Goal: Entertainment & Leisure: Consume media (video, audio)

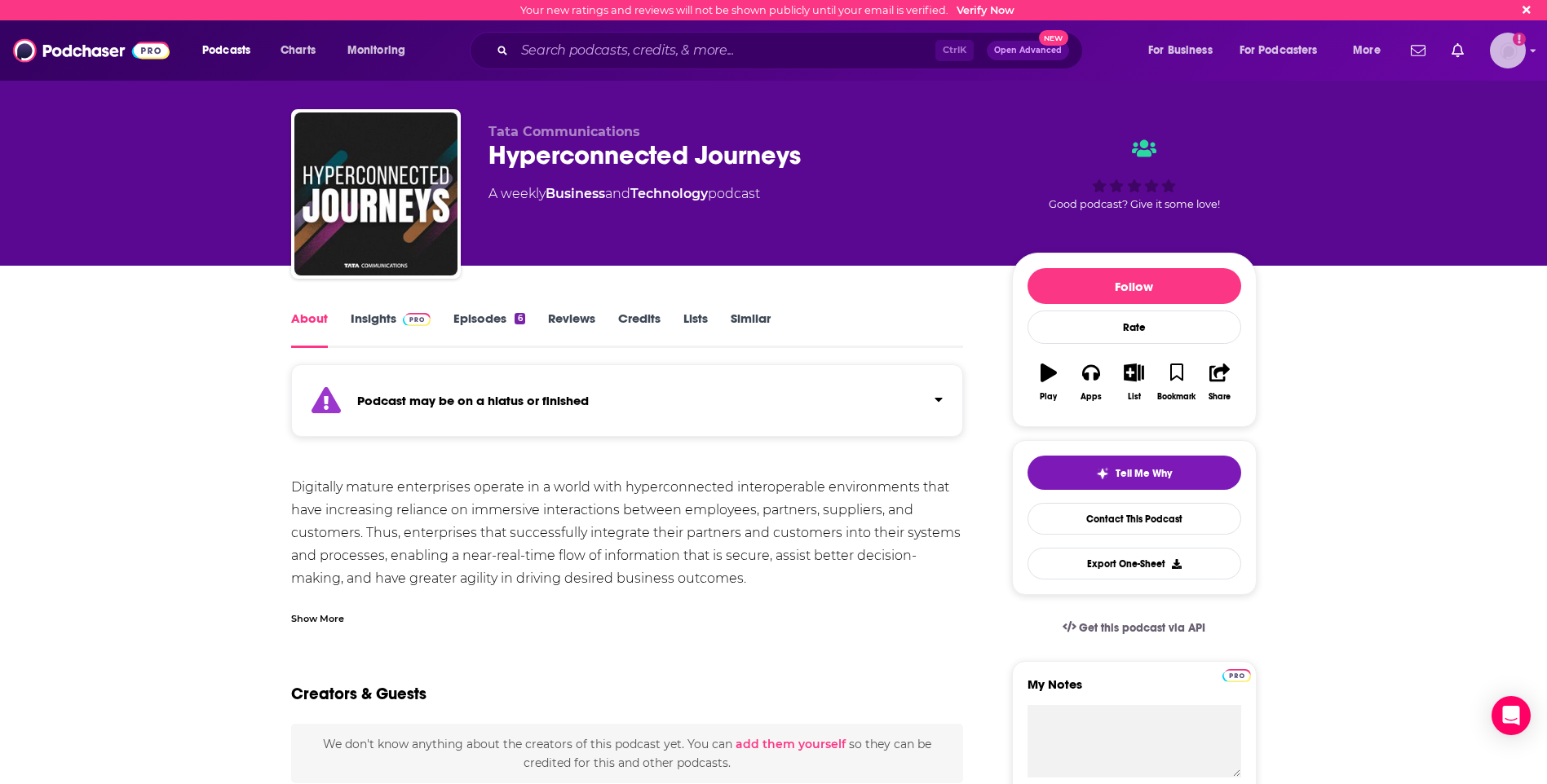
click at [1506, 52] on img "Logged in as dresnic" at bounding box center [1507, 50] width 36 height 36
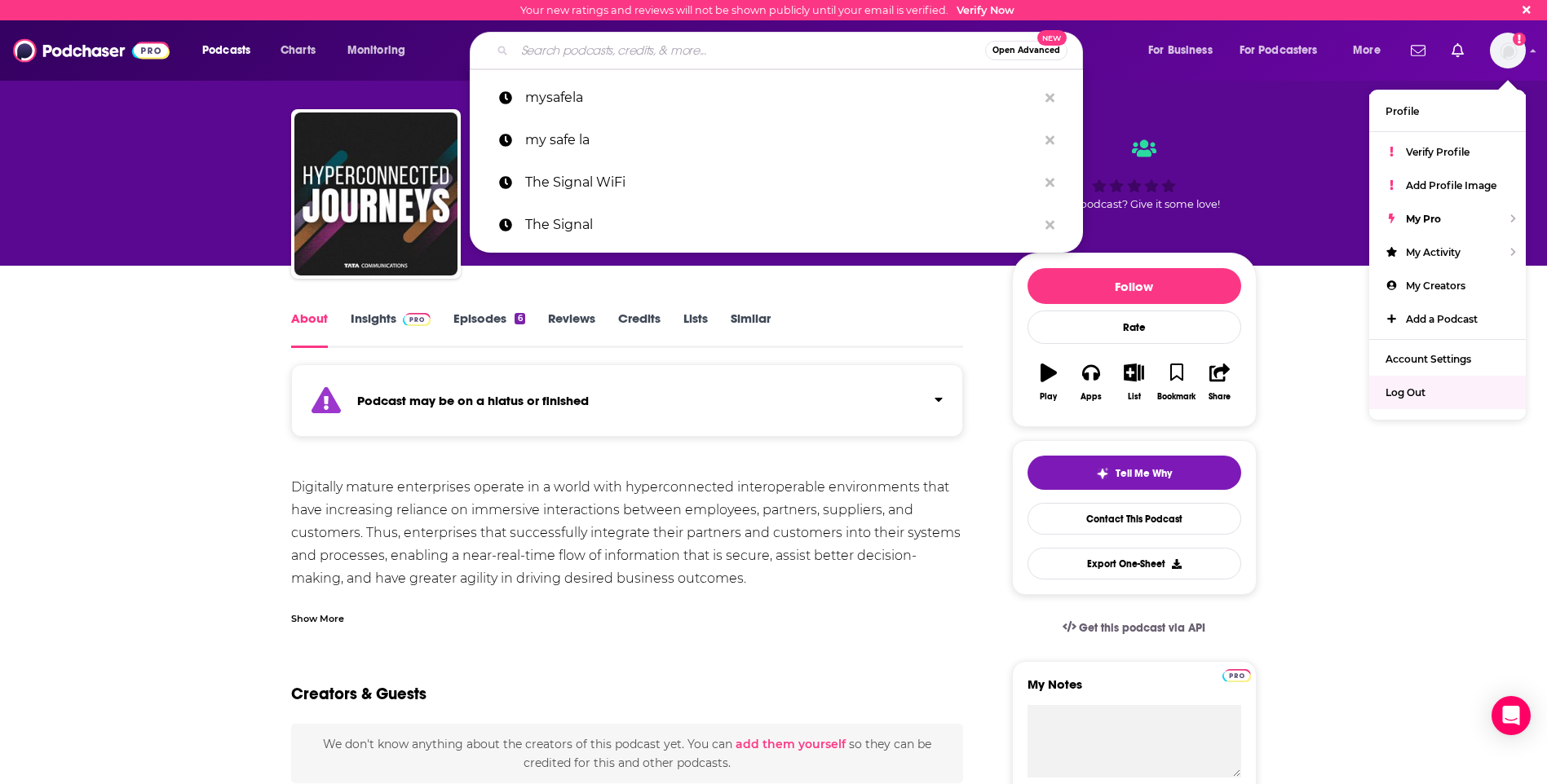
click at [736, 44] on input "Search podcasts, credits, & more..." at bounding box center [749, 50] width 471 height 26
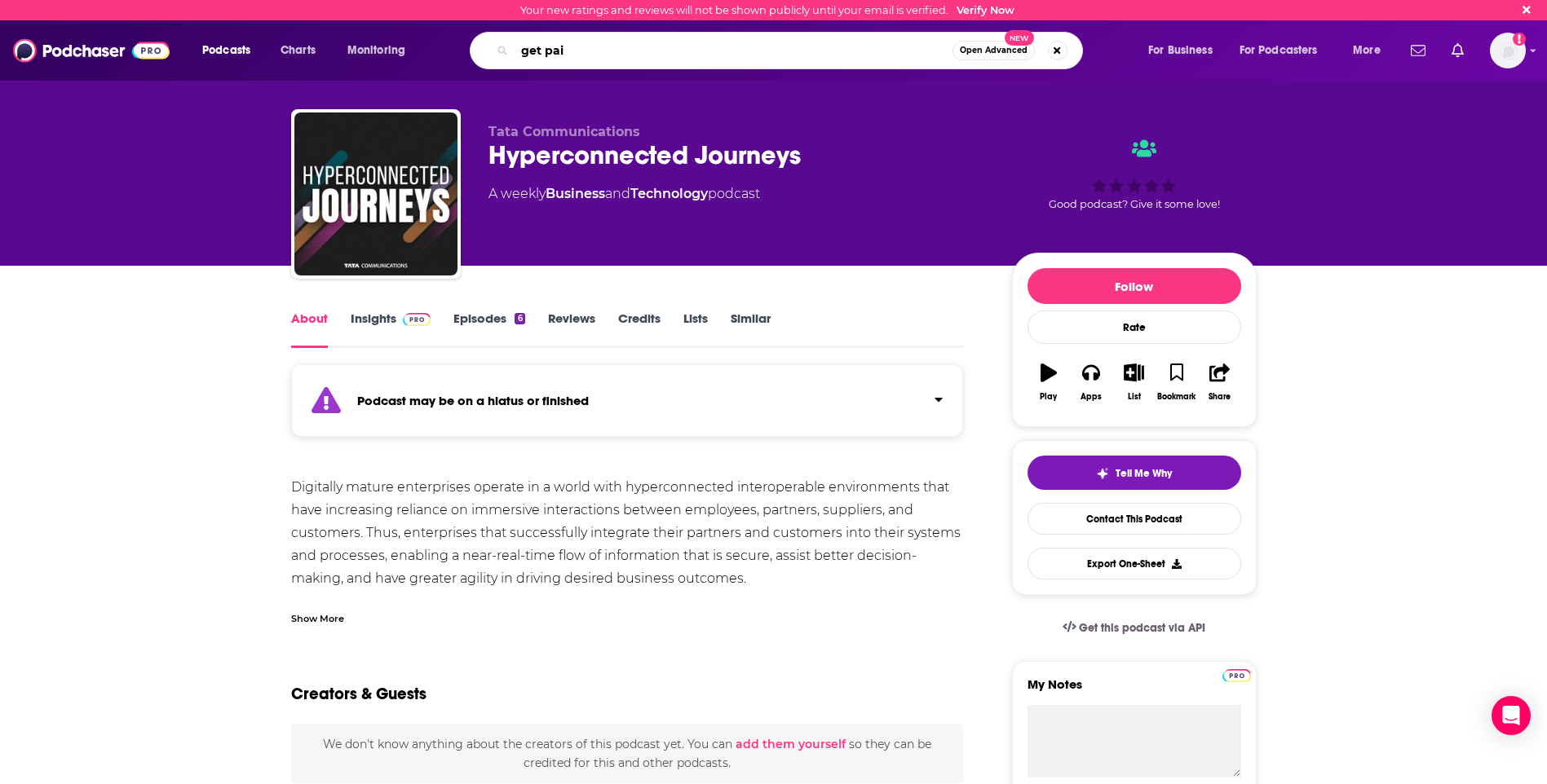
type input "get paid"
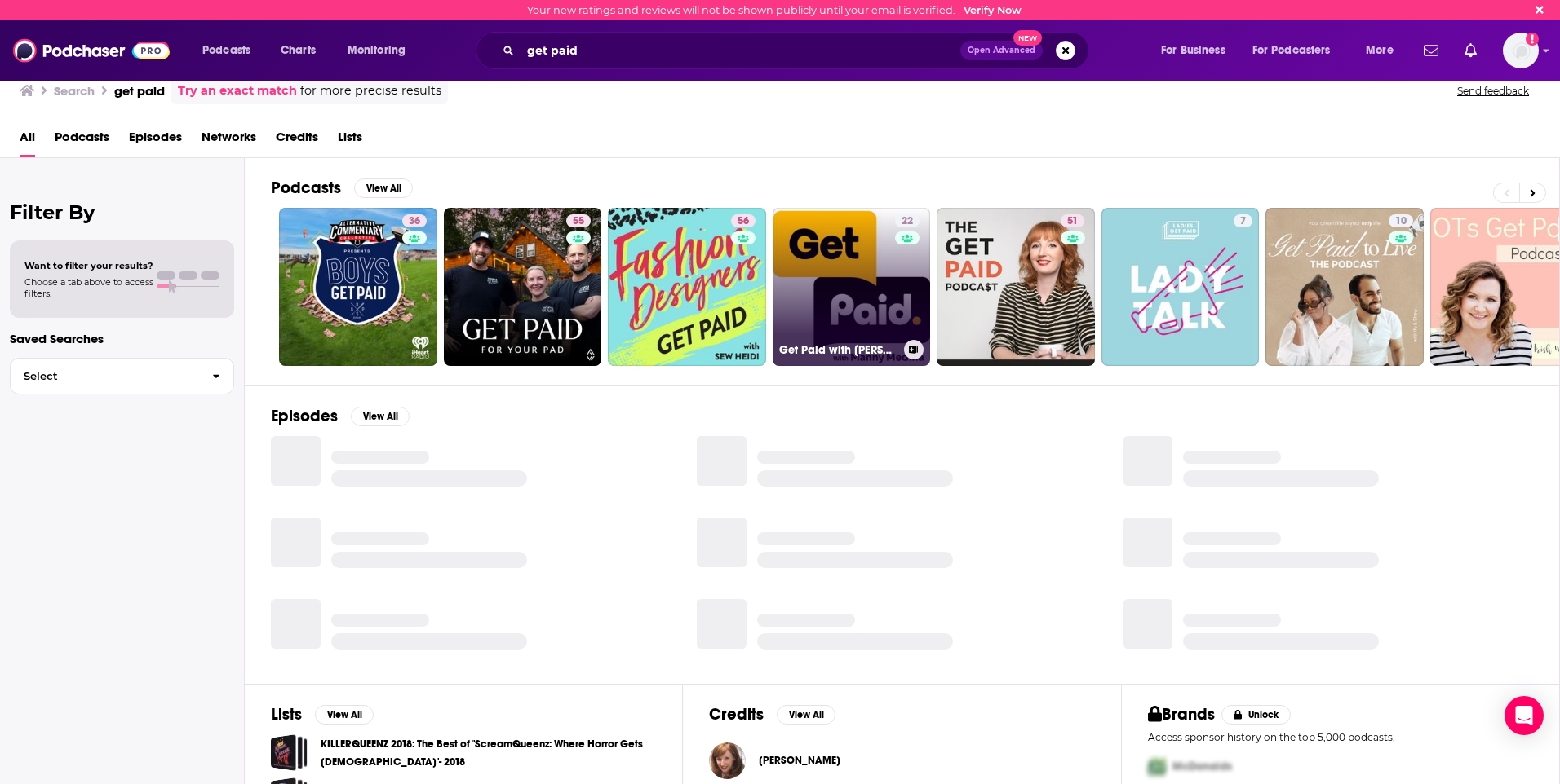
click at [864, 319] on link "22 Get Paid with [PERSON_NAME]" at bounding box center [852, 287] width 159 height 159
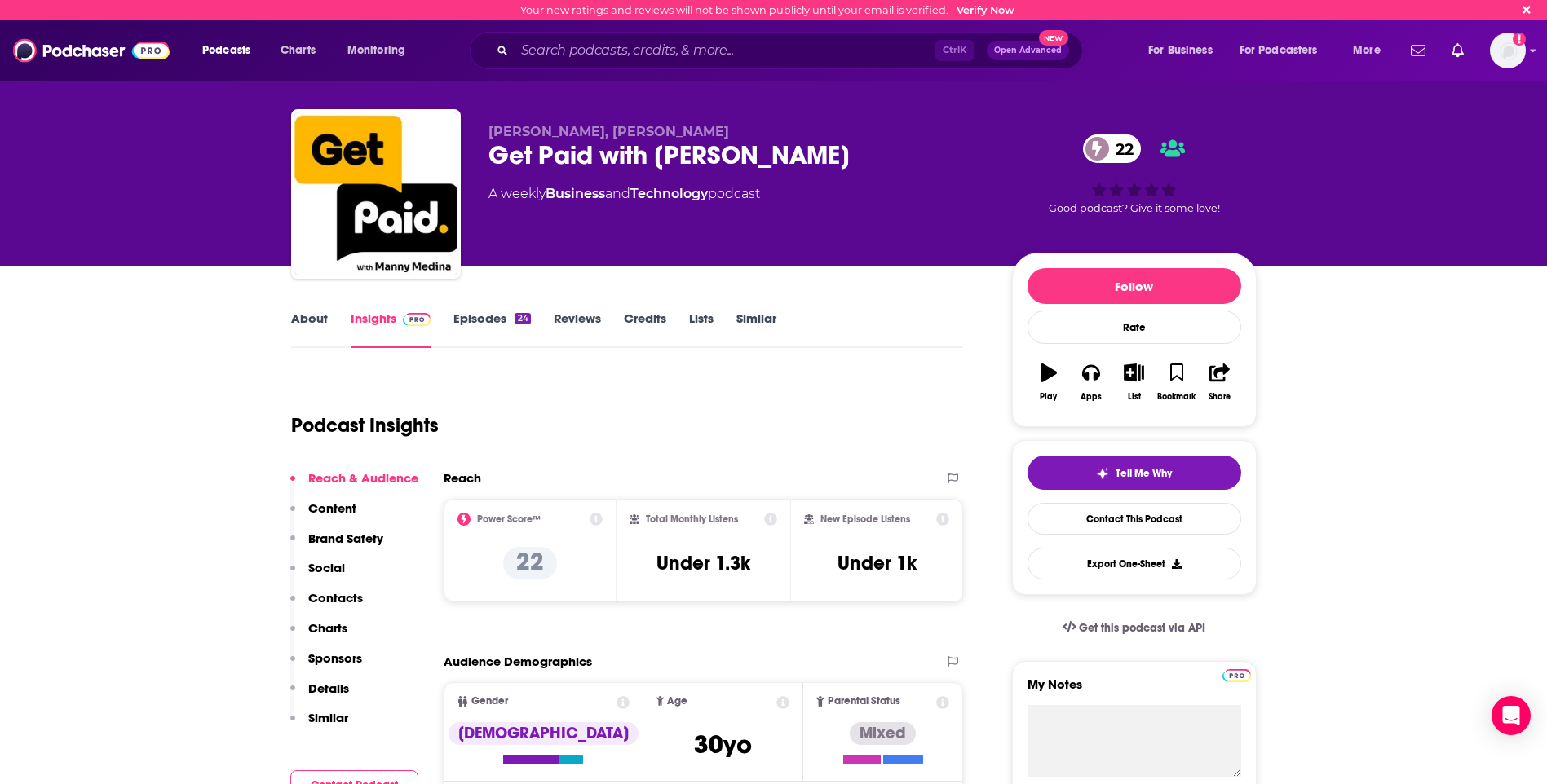
click at [316, 313] on link "About" at bounding box center [309, 329] width 37 height 38
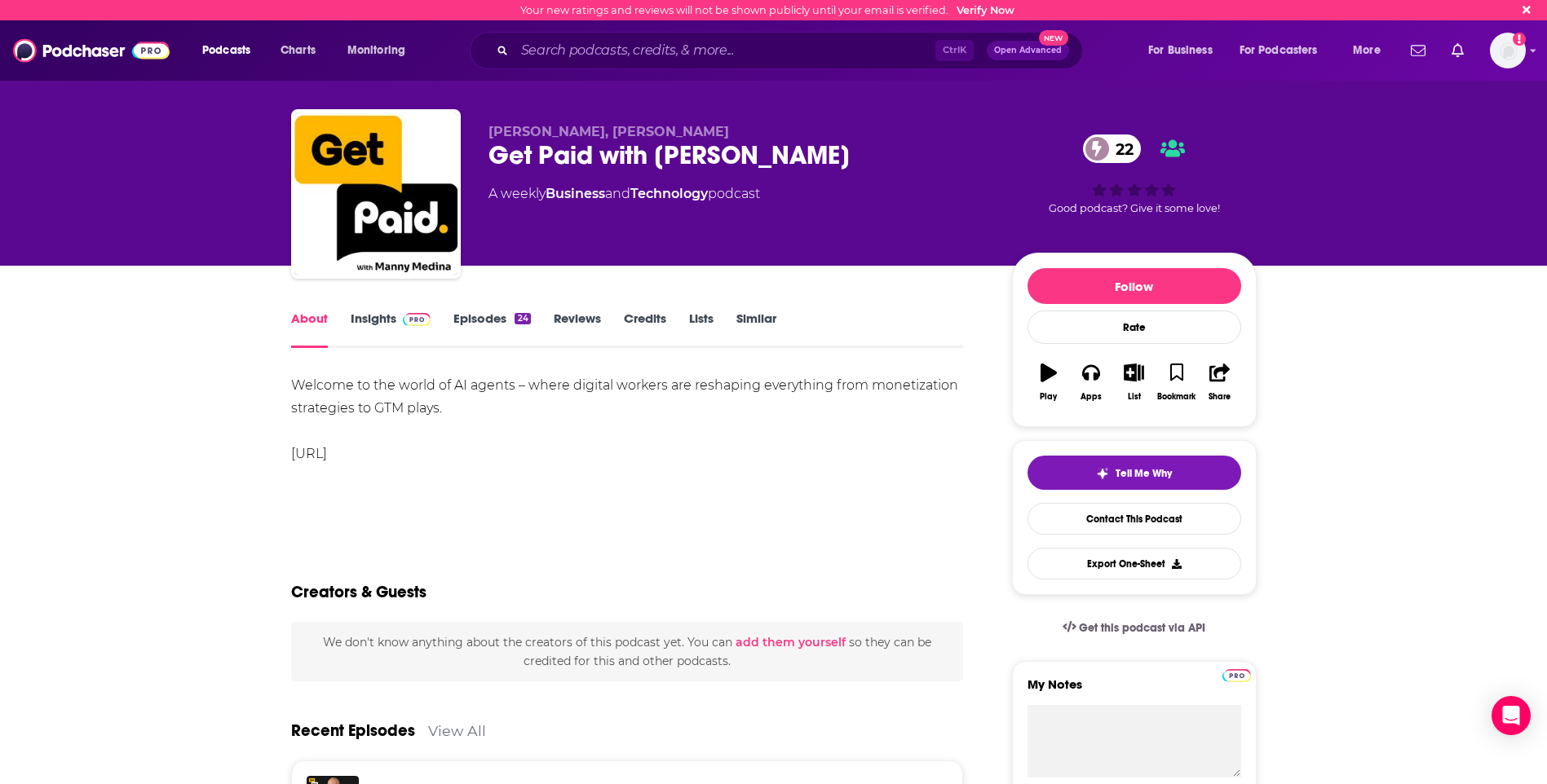
click at [492, 312] on link "Episodes 24" at bounding box center [491, 329] width 76 height 38
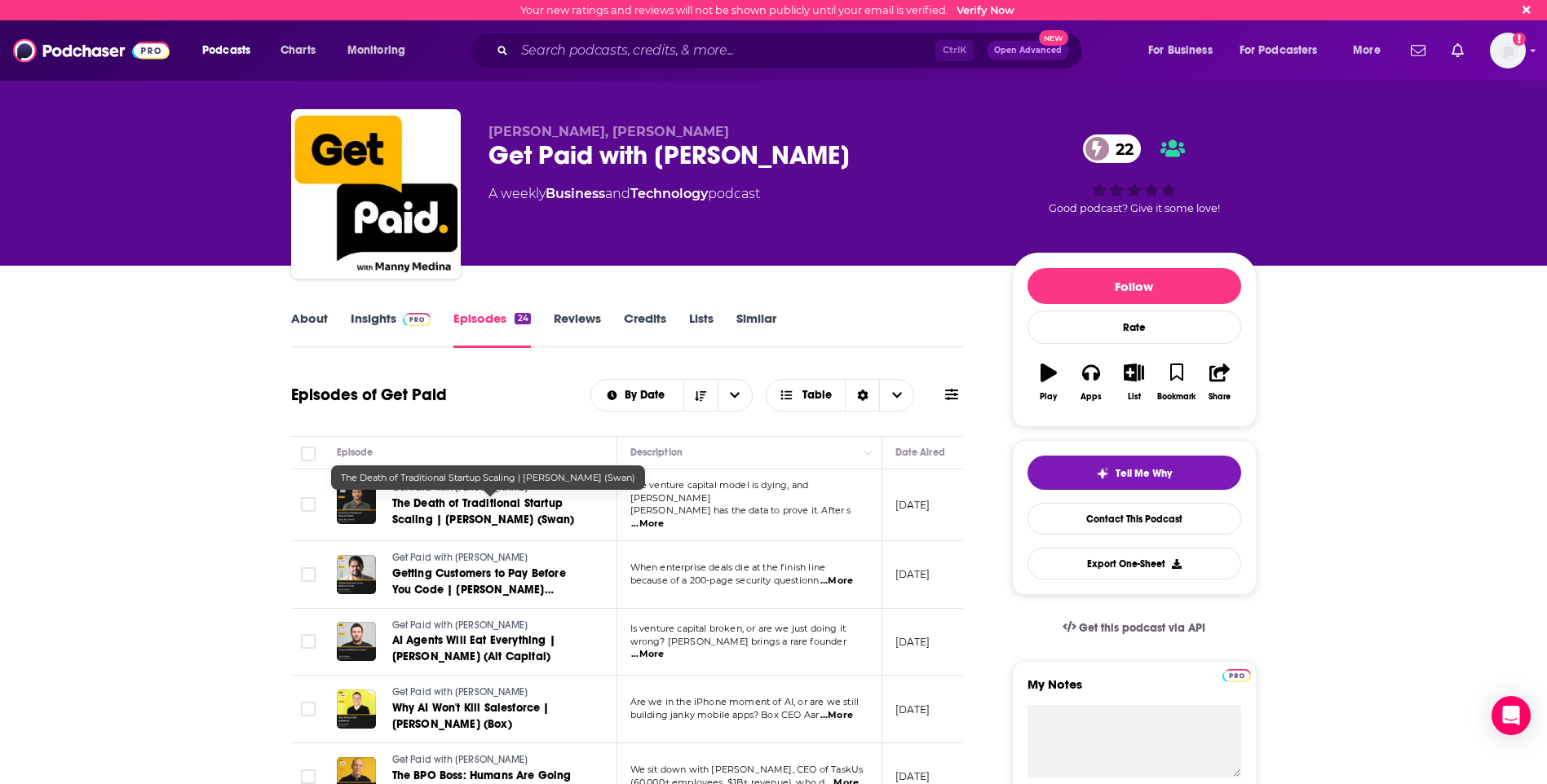
click at [523, 516] on span "The Death of Traditional Startup Scaling | [PERSON_NAME] (Swan)" at bounding box center [483, 511] width 183 height 30
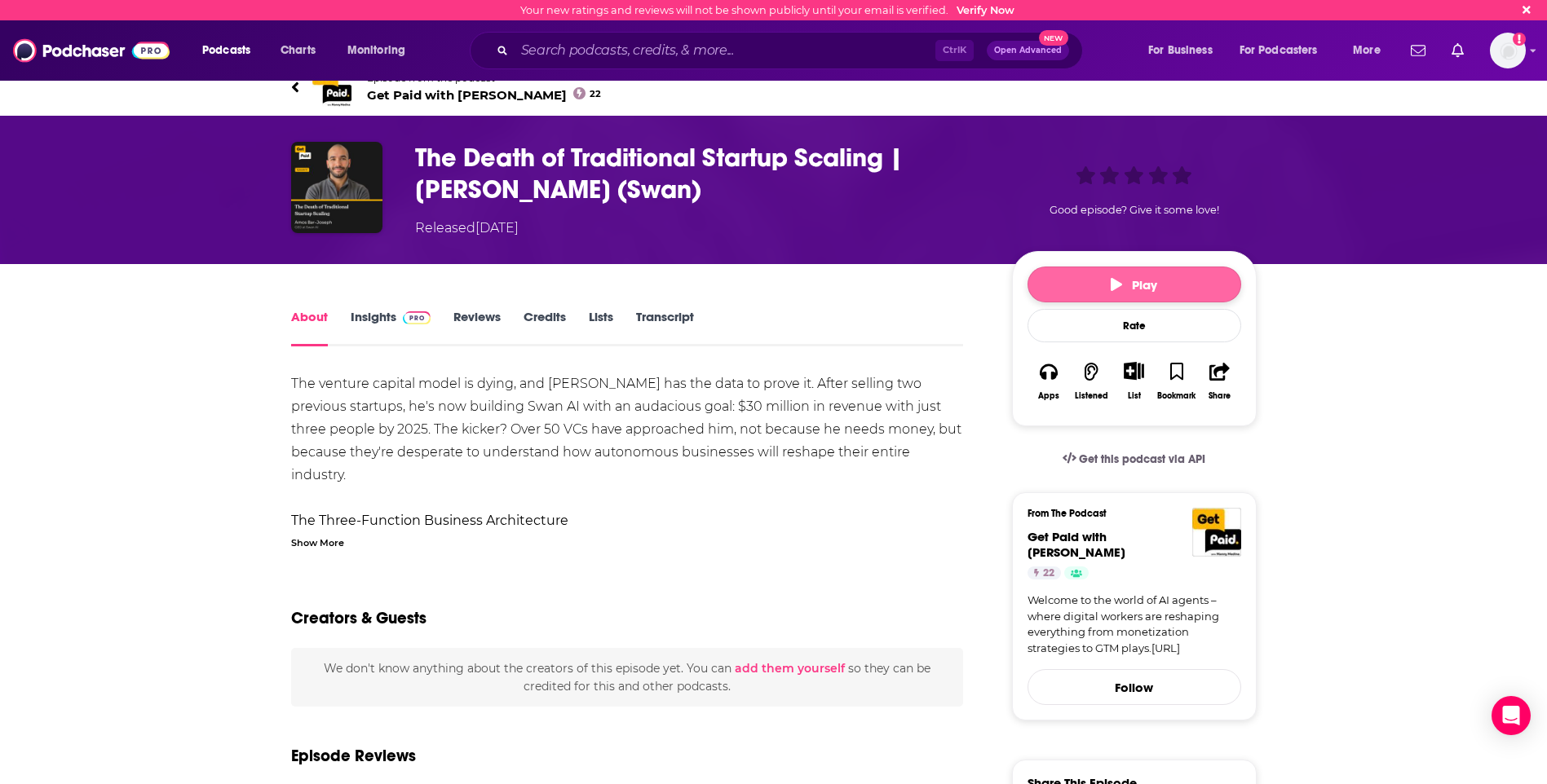
click at [1167, 274] on button "Play" at bounding box center [1134, 284] width 214 height 36
